Goal: Check status: Check status

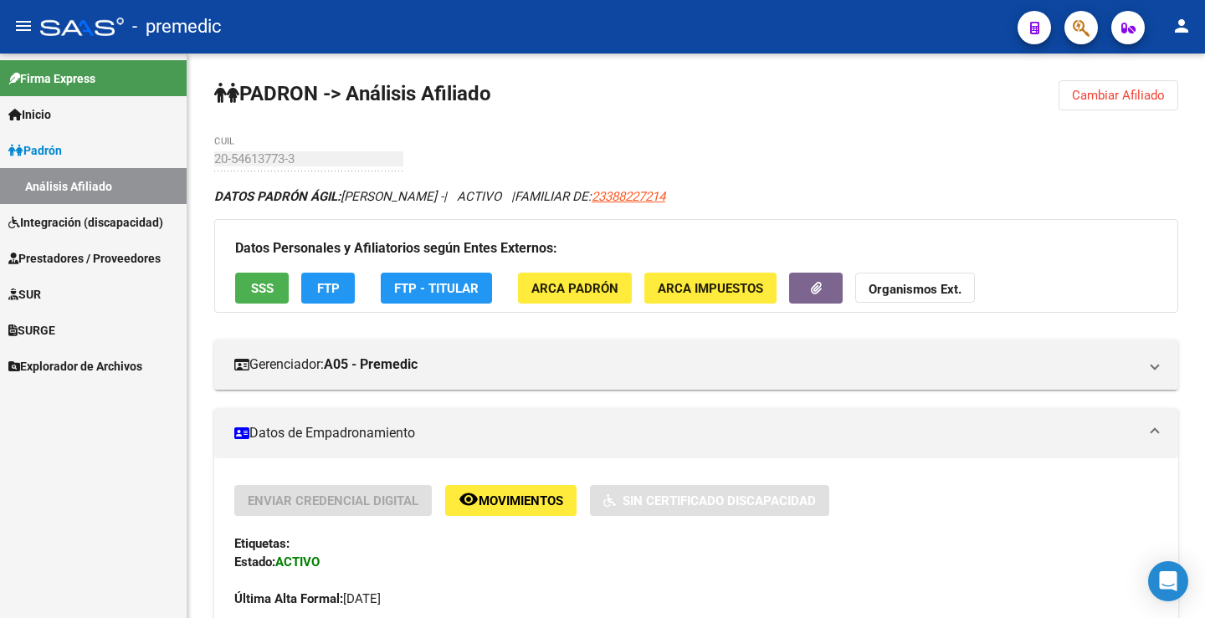
click at [74, 134] on link "Padrón" at bounding box center [93, 150] width 187 height 36
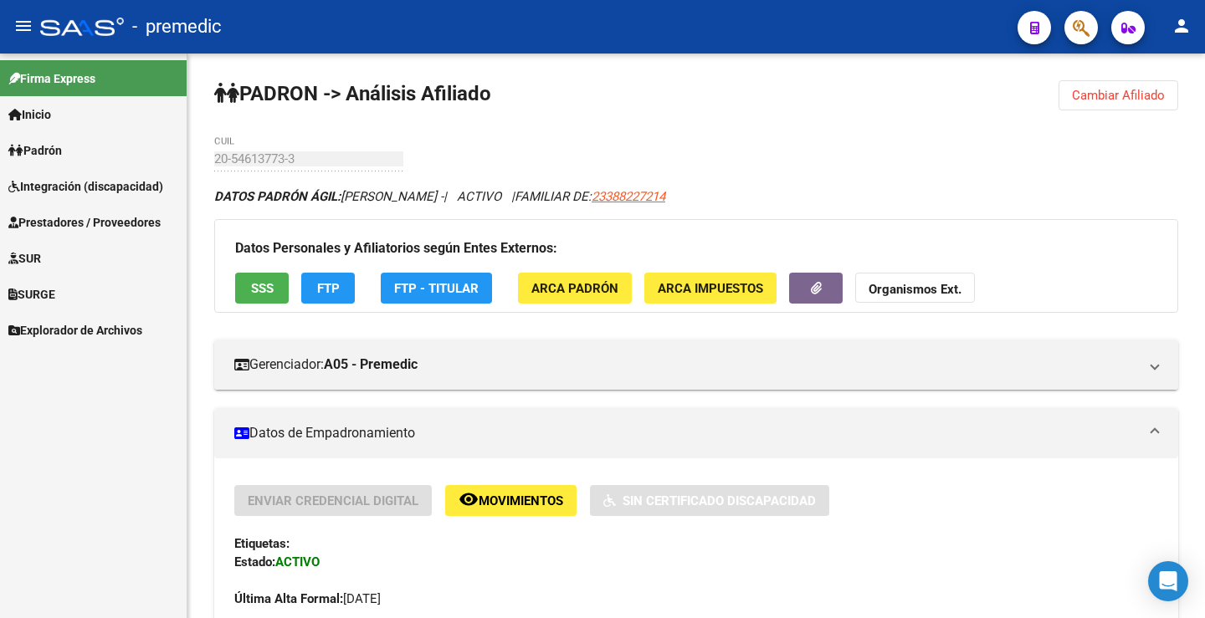
click at [79, 191] on span "Integración (discapacidad)" at bounding box center [85, 186] width 155 height 18
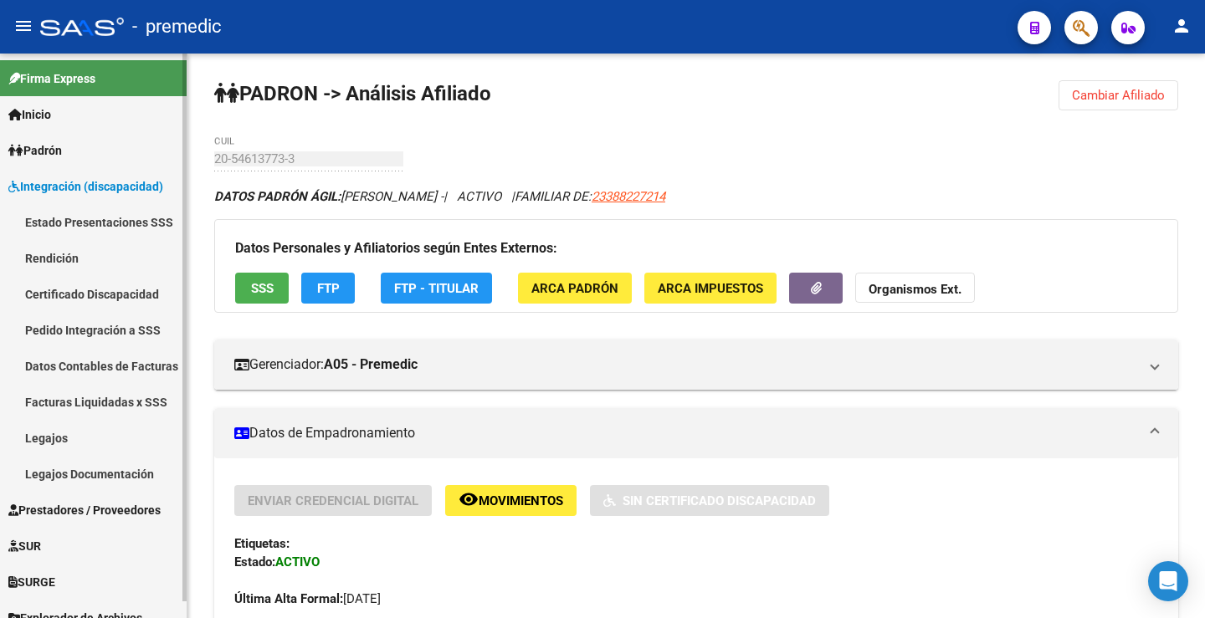
click at [90, 223] on link "Estado Presentaciones SSS" at bounding box center [93, 222] width 187 height 36
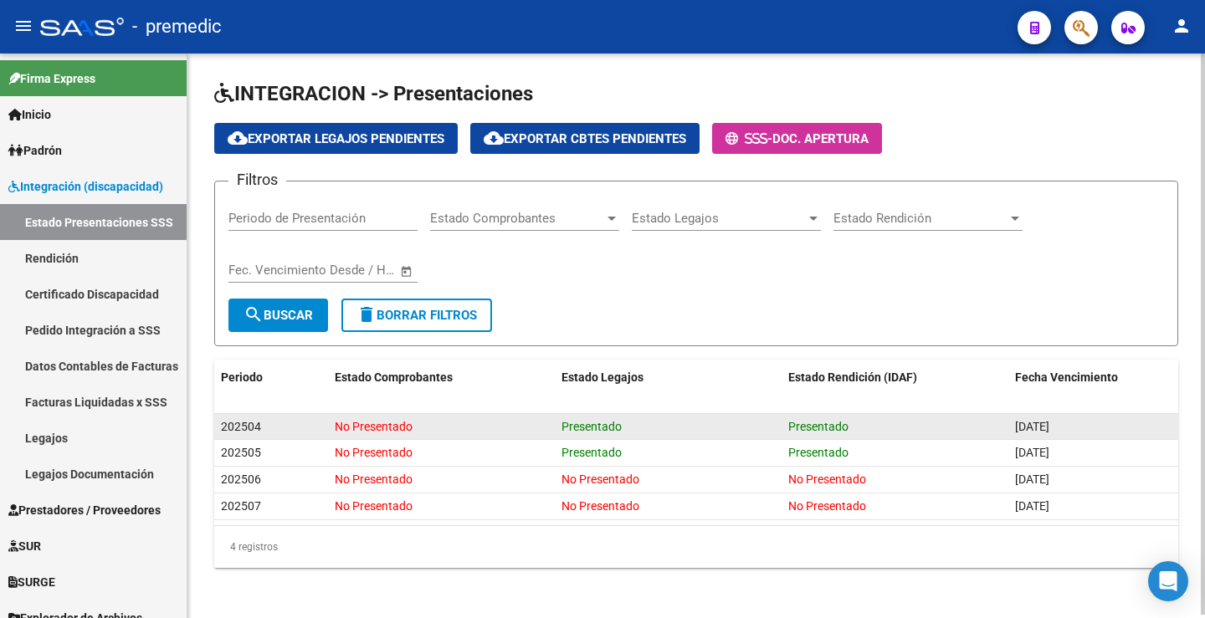
scroll to position [3, 0]
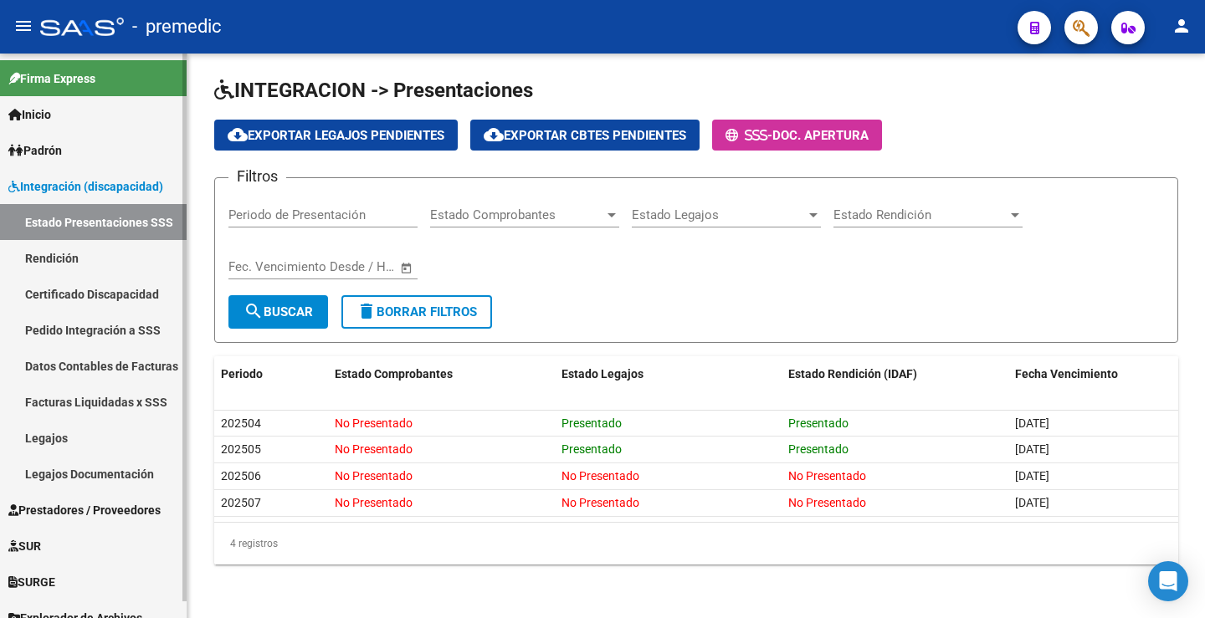
click at [74, 254] on link "Rendición" at bounding box center [93, 258] width 187 height 36
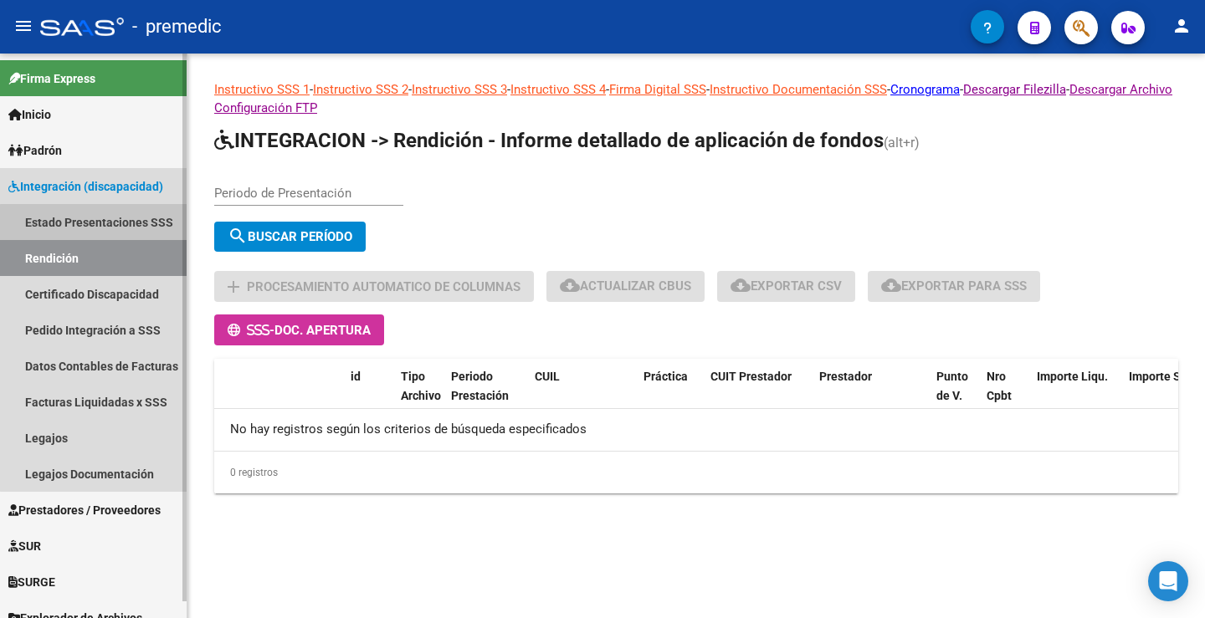
click at [97, 223] on link "Estado Presentaciones SSS" at bounding box center [93, 222] width 187 height 36
